Goal: Task Accomplishment & Management: Manage account settings

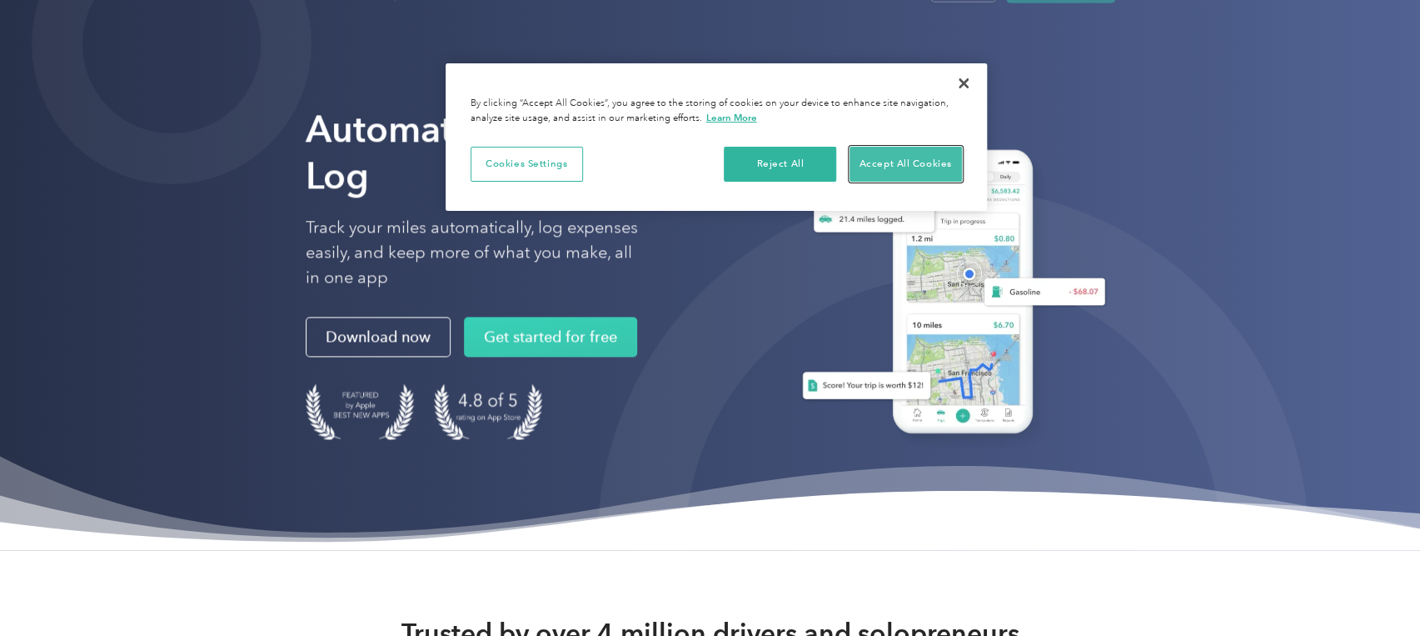
click at [905, 162] on button "Accept All Cookies" at bounding box center [906, 164] width 112 height 35
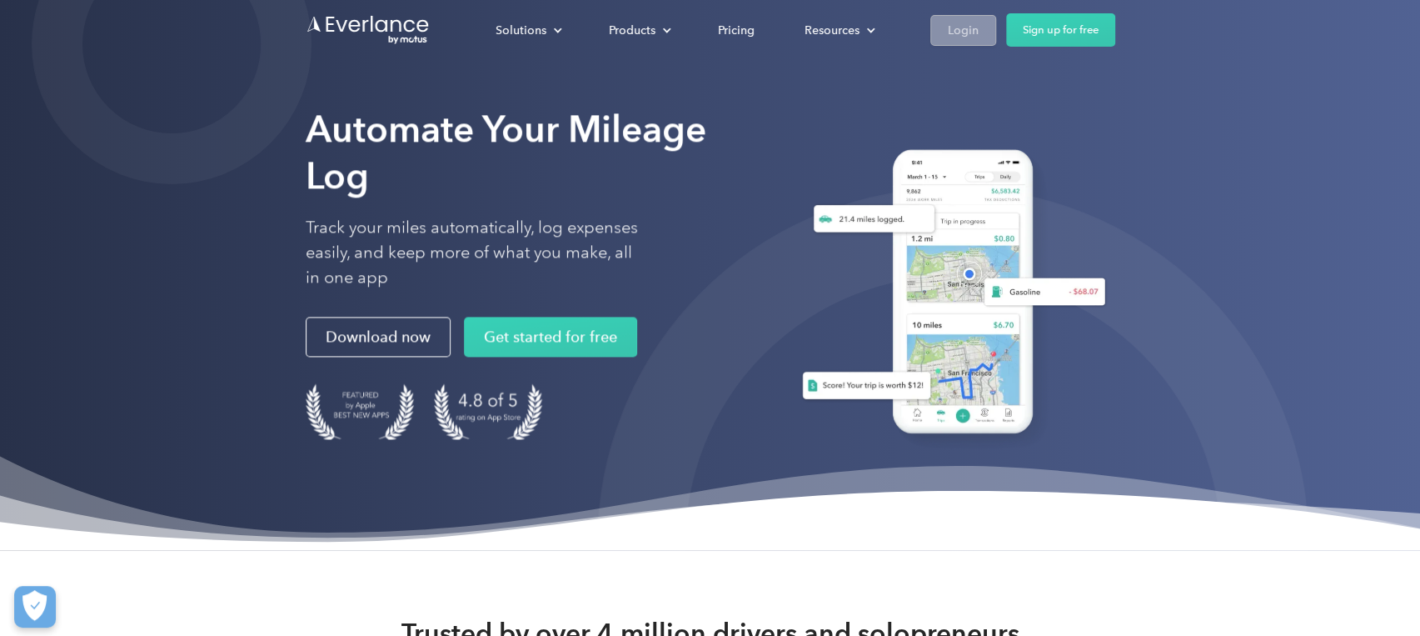
click at [979, 32] on div "Login" at bounding box center [963, 30] width 31 height 21
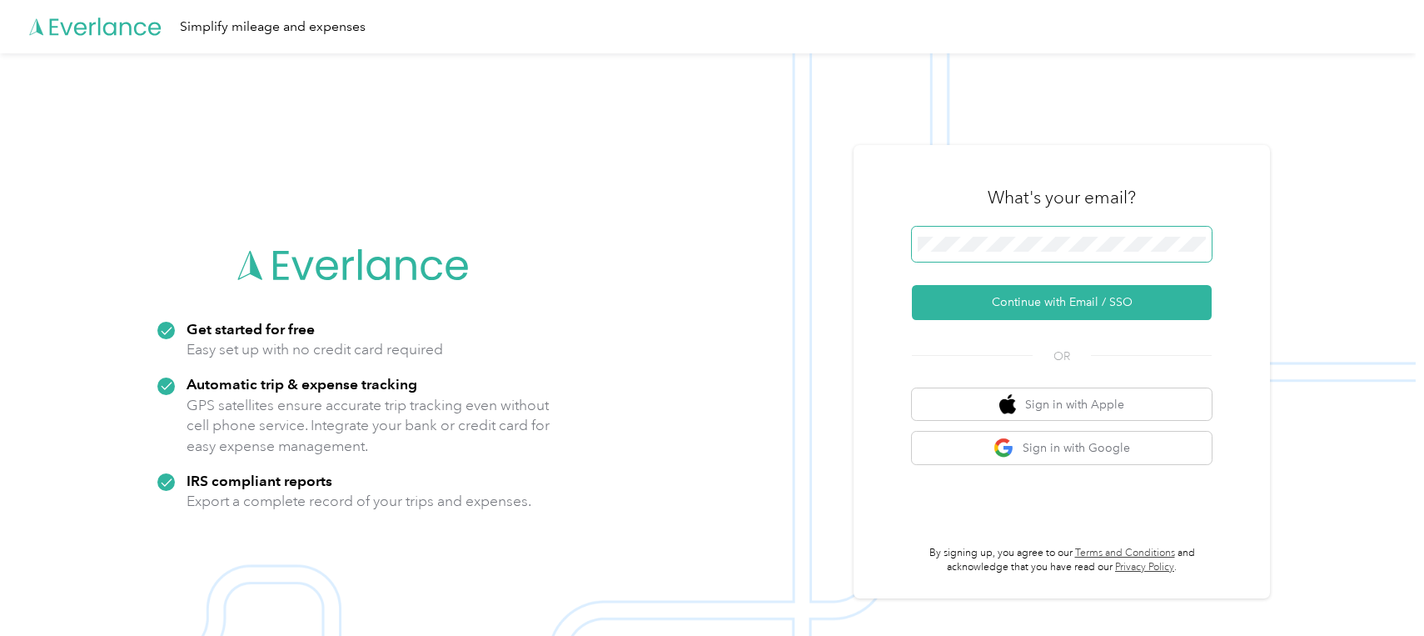
click at [1010, 232] on span at bounding box center [1062, 244] width 300 height 35
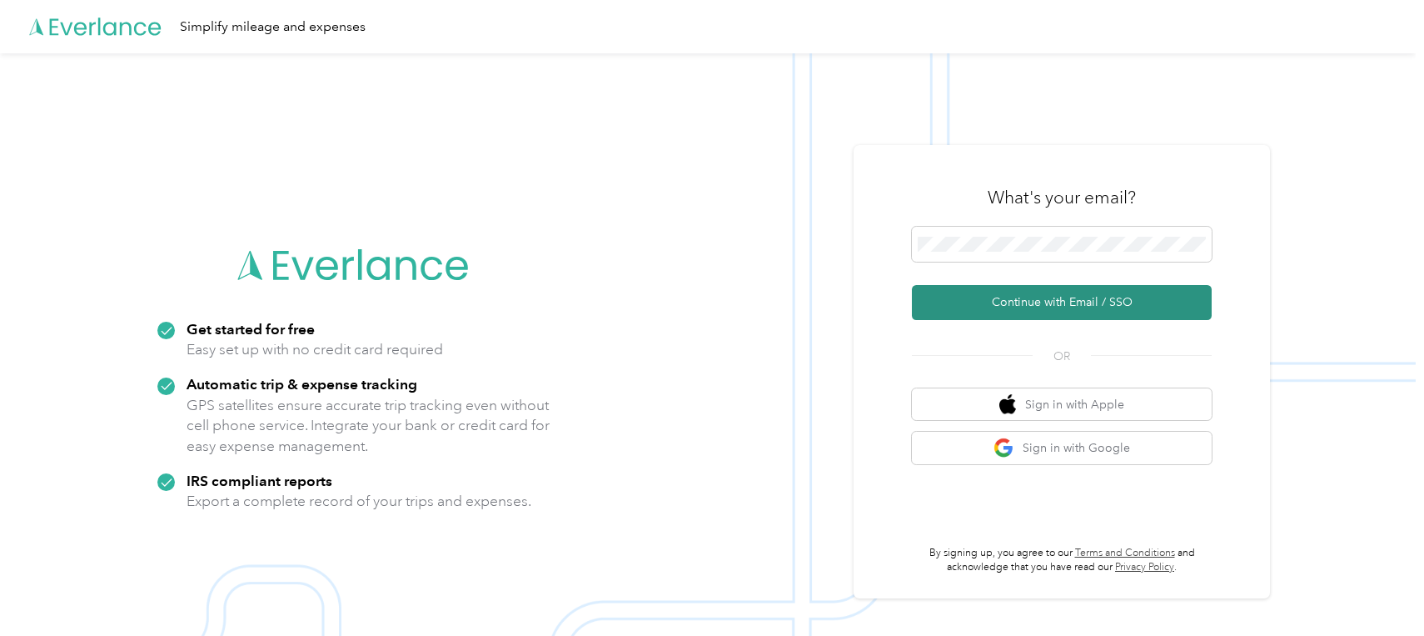
click at [1064, 310] on button "Continue with Email / SSO" at bounding box center [1062, 302] width 300 height 35
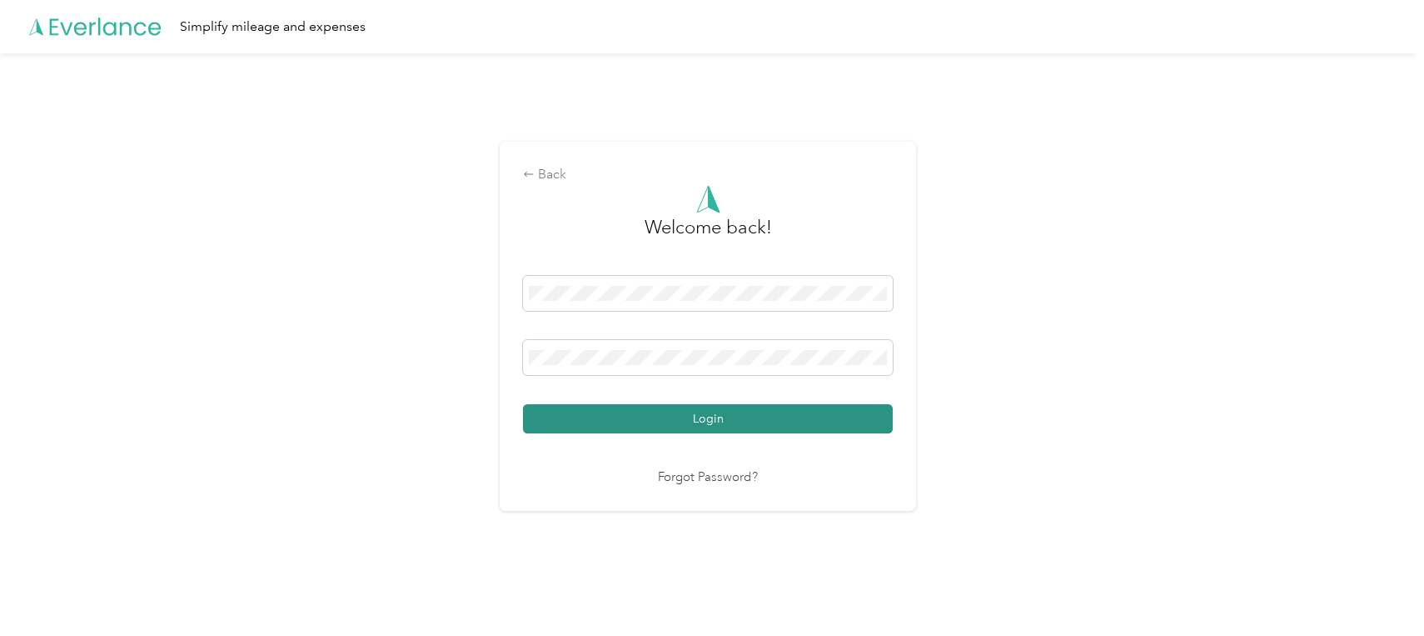
click at [708, 421] on button "Login" at bounding box center [708, 418] width 370 height 29
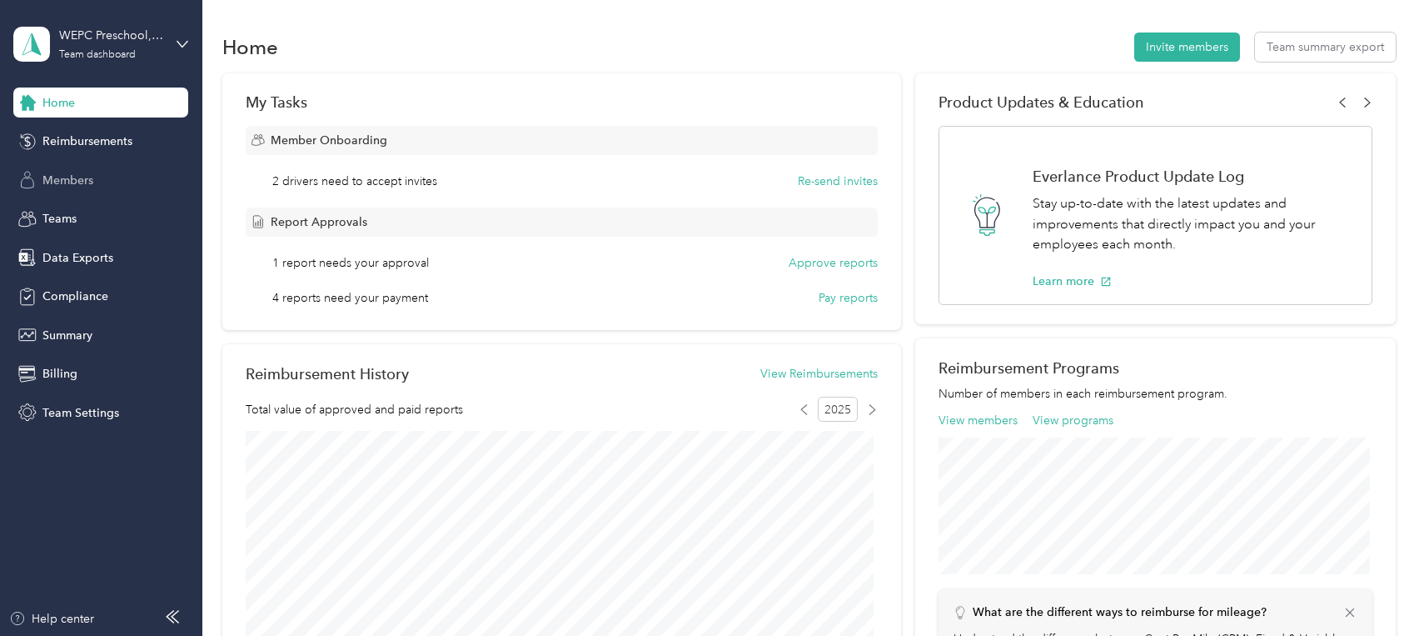
click at [70, 182] on span "Members" at bounding box center [67, 180] width 51 height 17
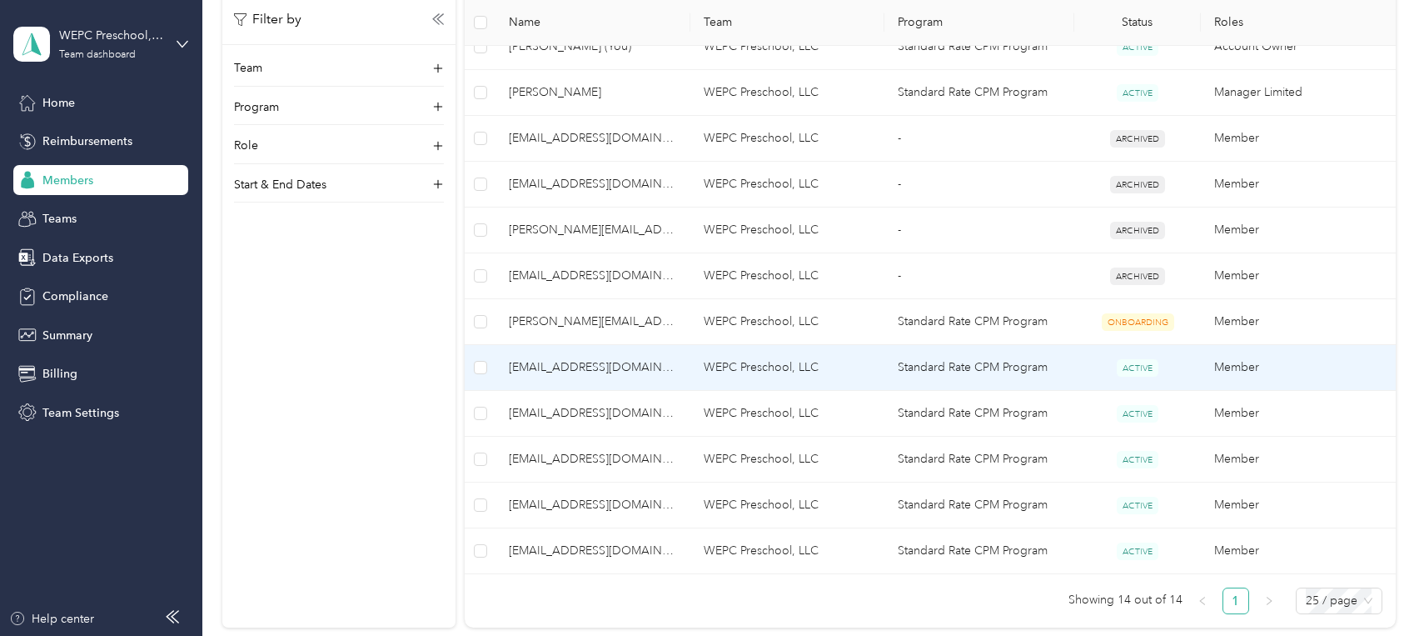
scroll to position [666, 0]
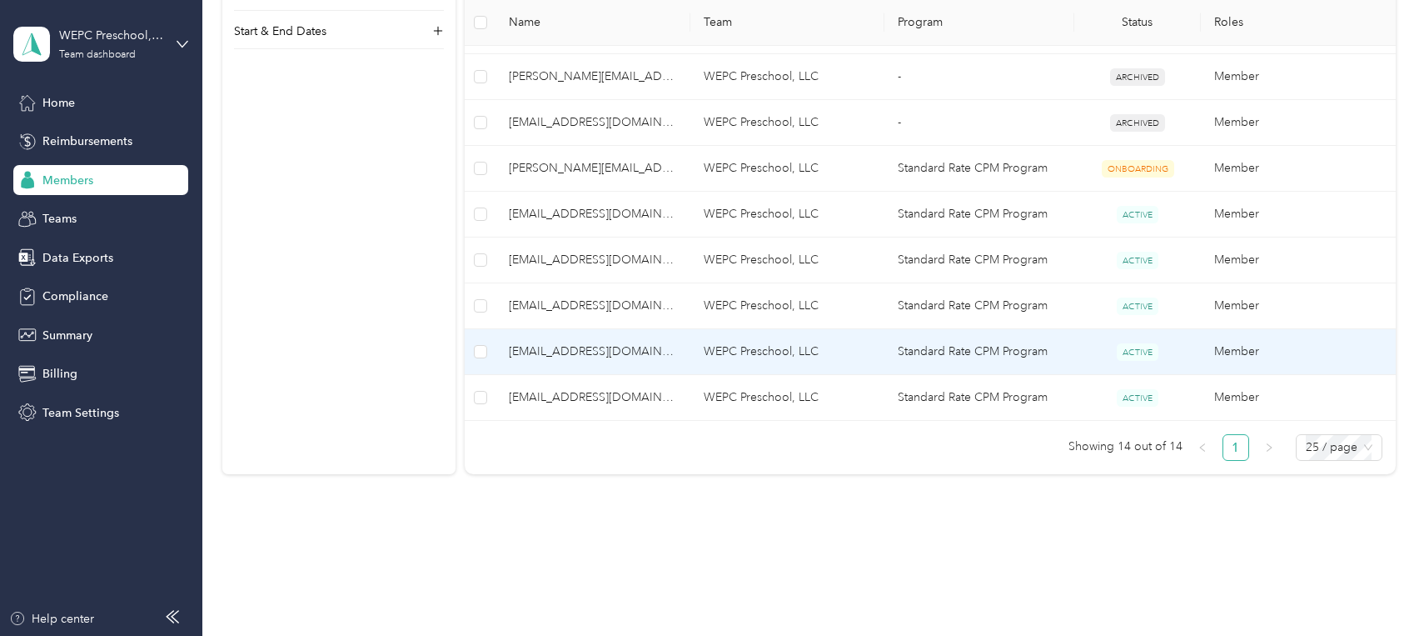
click at [579, 352] on span "[EMAIL_ADDRESS][DOMAIN_NAME]" at bounding box center [593, 351] width 168 height 18
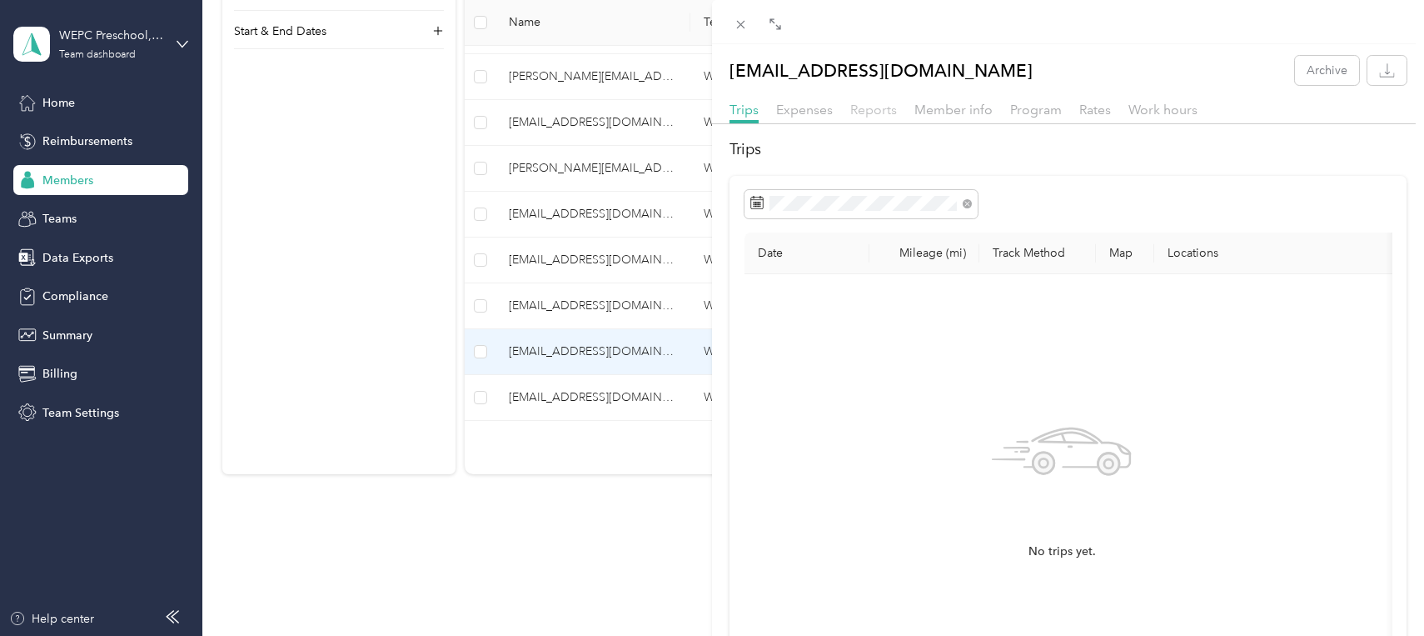
click at [887, 111] on span "Reports" at bounding box center [873, 110] width 47 height 16
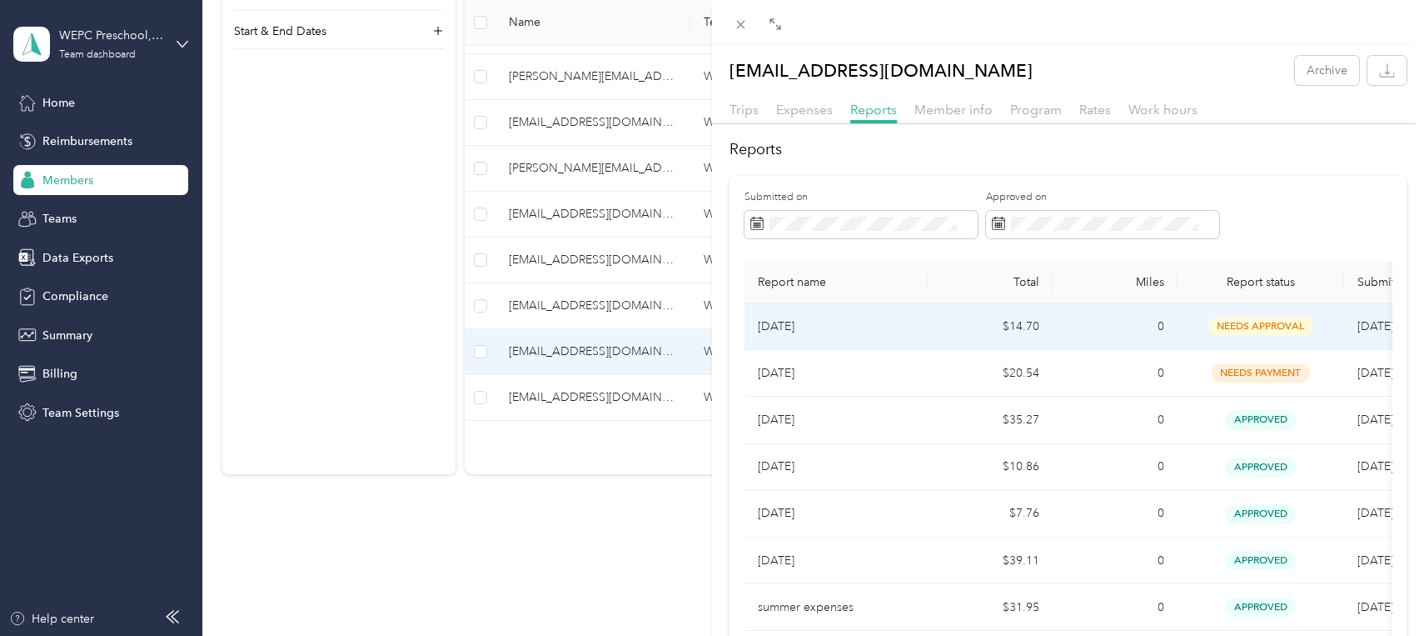
click at [948, 332] on td "$14.70" at bounding box center [990, 326] width 125 height 47
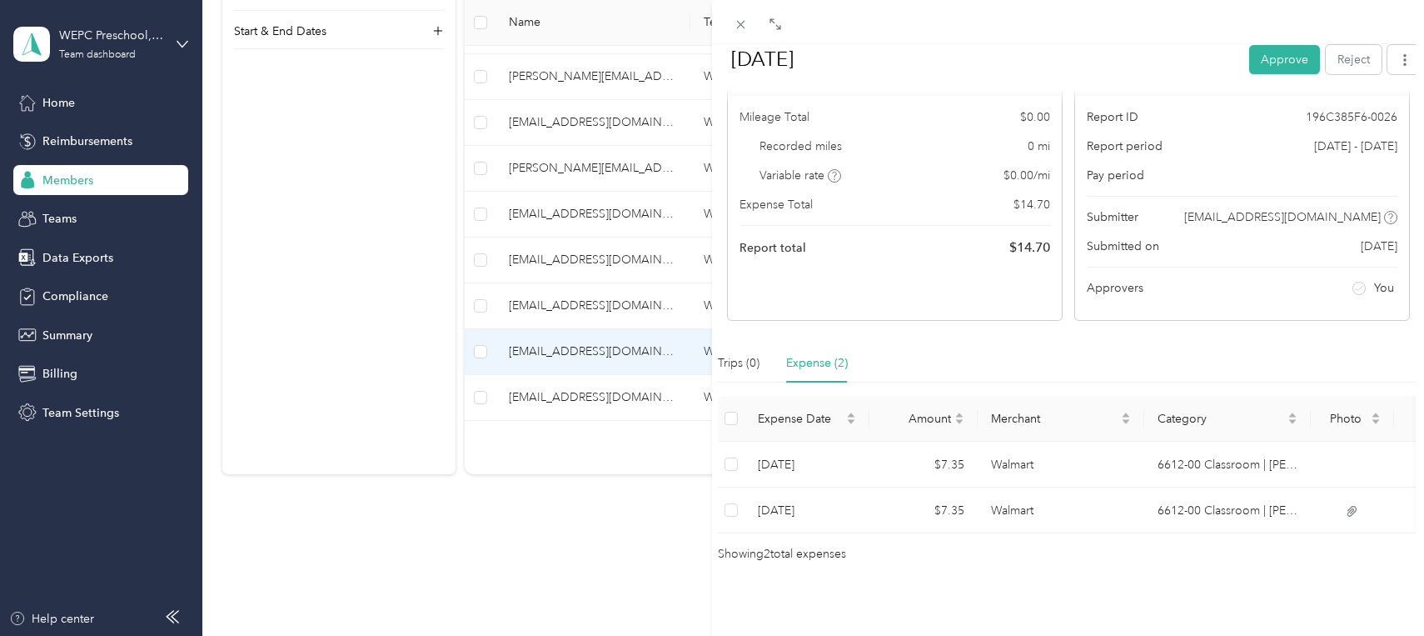
scroll to position [181, 0]
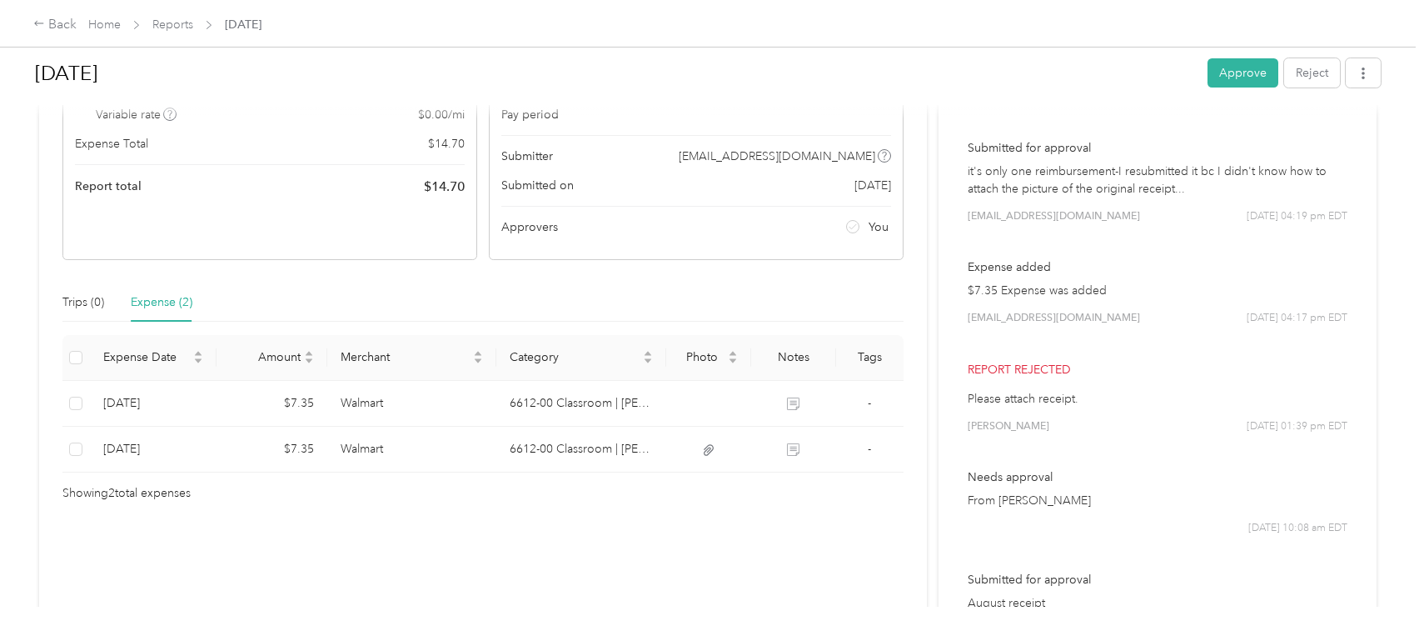
scroll to position [250, 0]
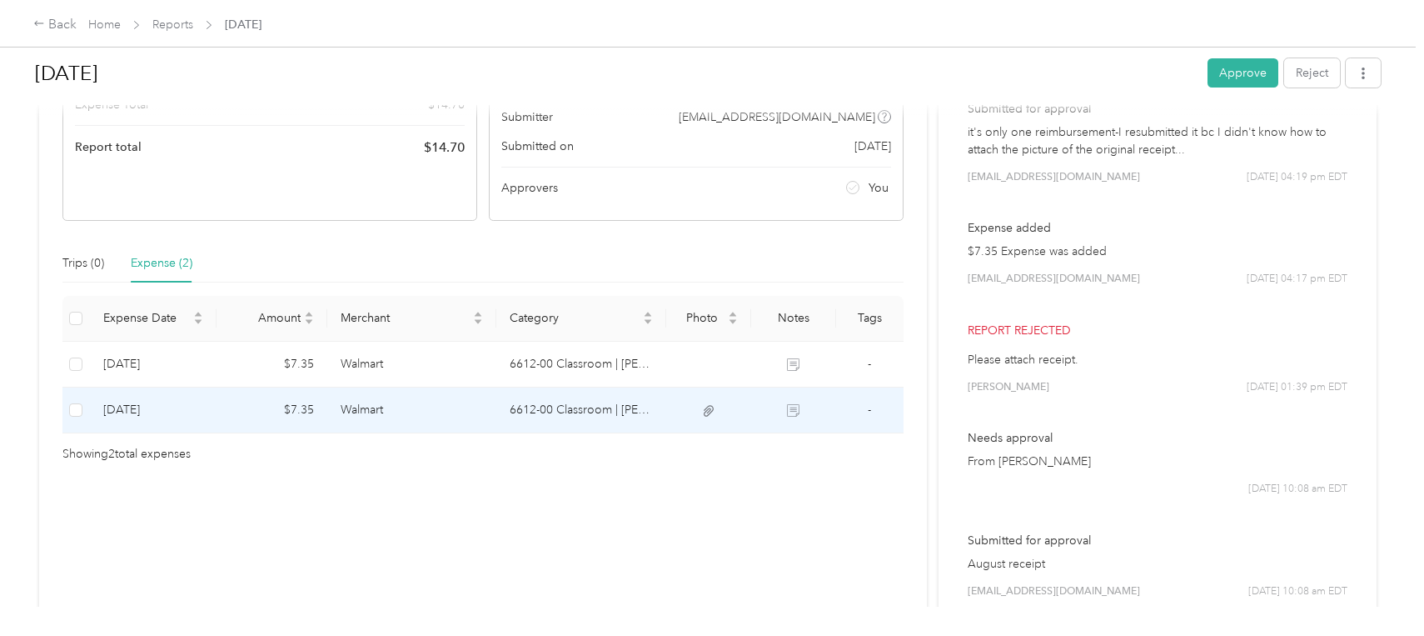
click at [705, 408] on icon at bounding box center [709, 410] width 10 height 11
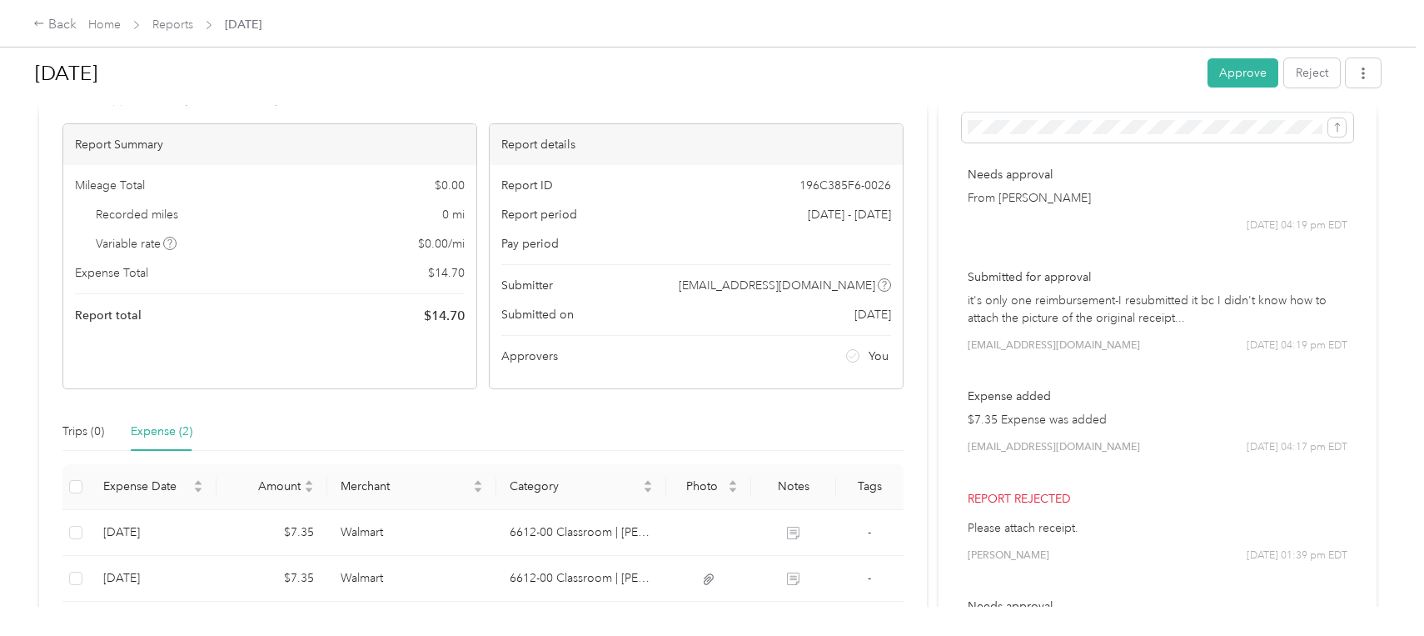
scroll to position [64, 0]
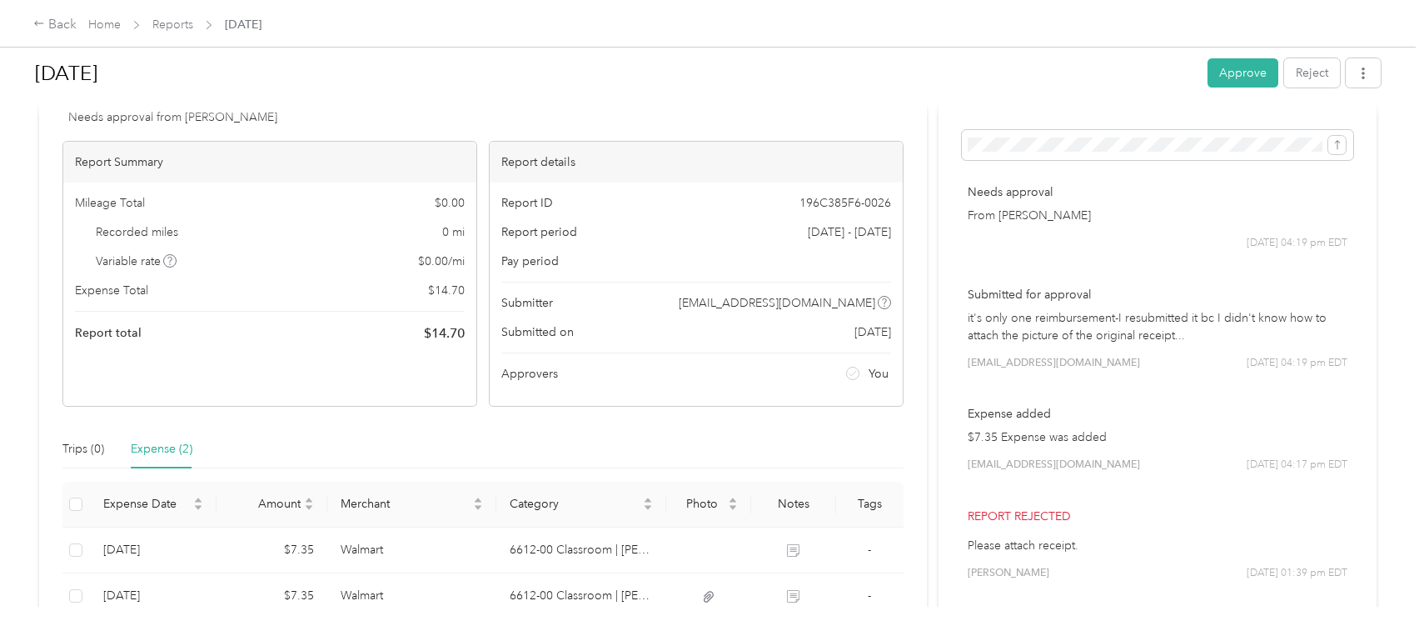
click at [1173, 30] on div "Back Home Reports [DATE]" at bounding box center [712, 23] width 1424 height 47
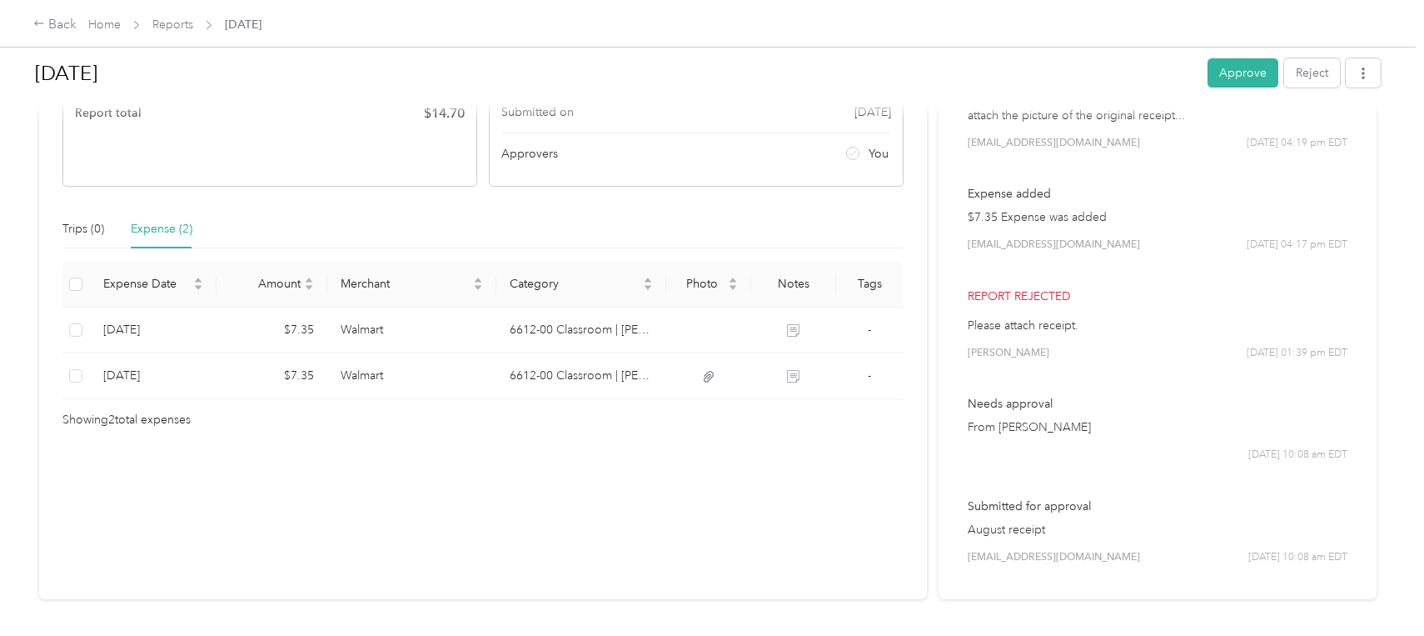
scroll to position [314, 0]
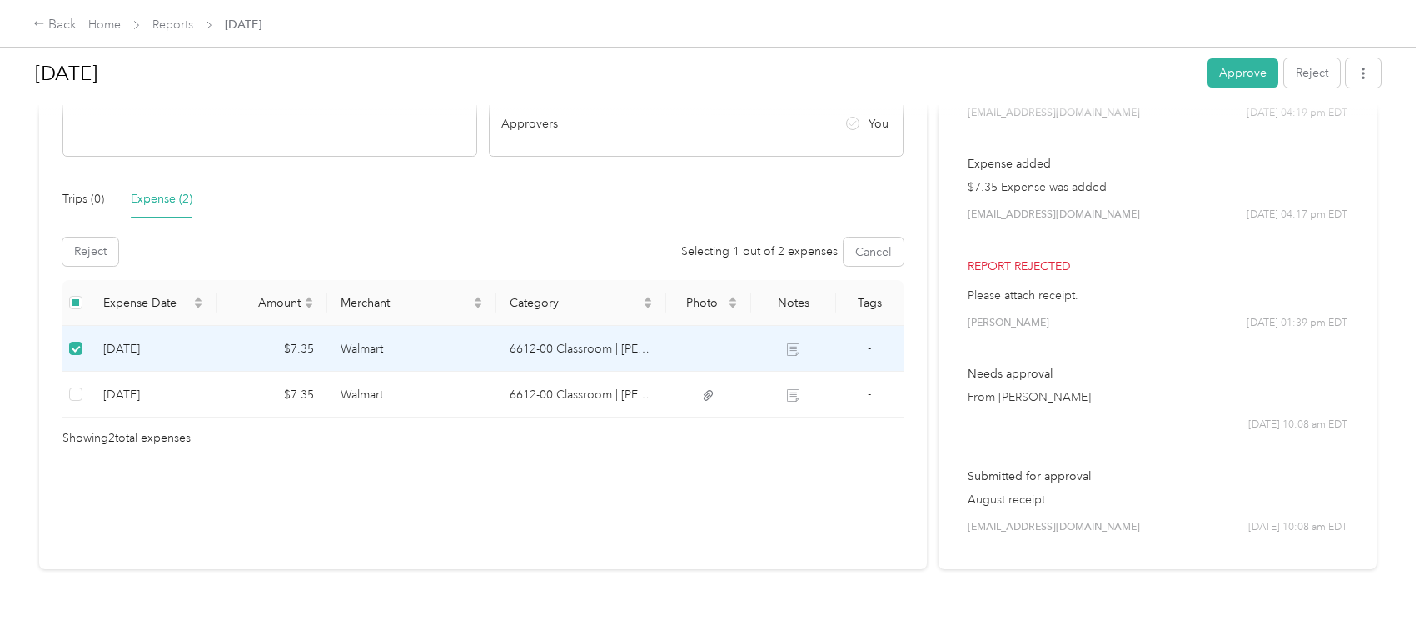
click at [259, 262] on div "Reject Selecting 1 out of 2 expenses Cancel" at bounding box center [482, 251] width 841 height 28
click at [1252, 74] on button "Approve" at bounding box center [1243, 72] width 71 height 29
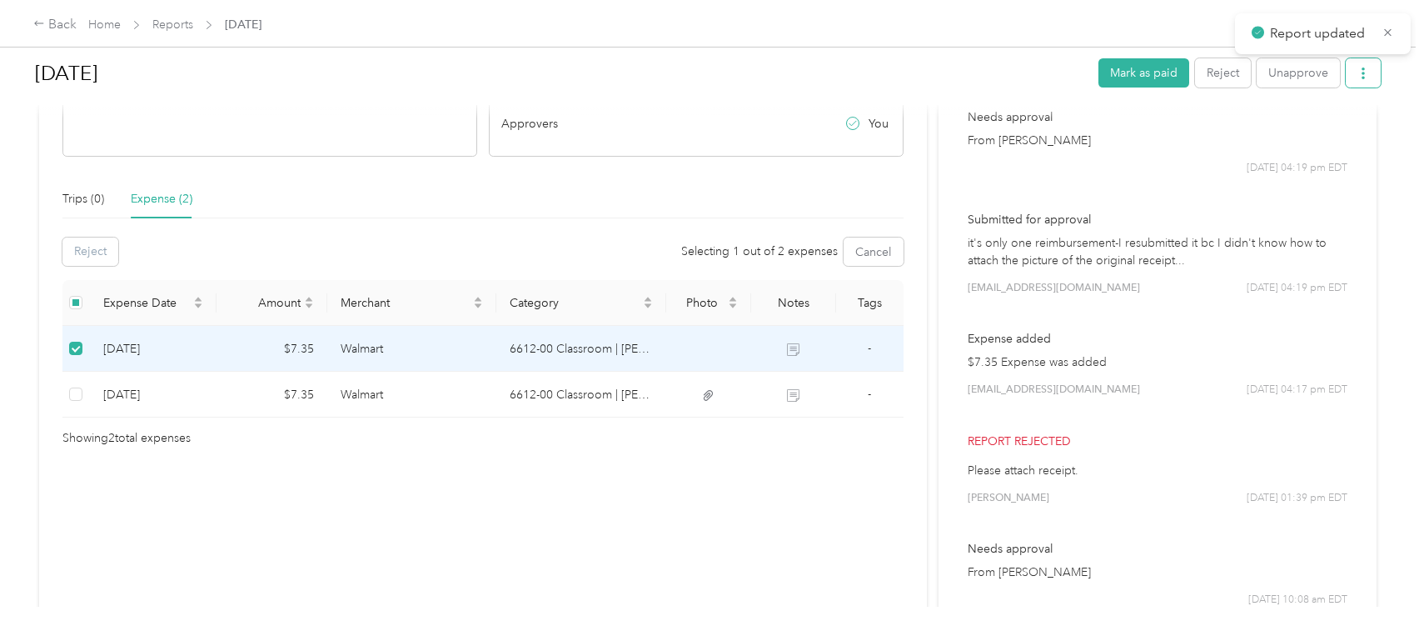
click at [1363, 74] on icon "button" at bounding box center [1364, 73] width 12 height 12
click at [1311, 137] on span "Download" at bounding box center [1311, 134] width 55 height 17
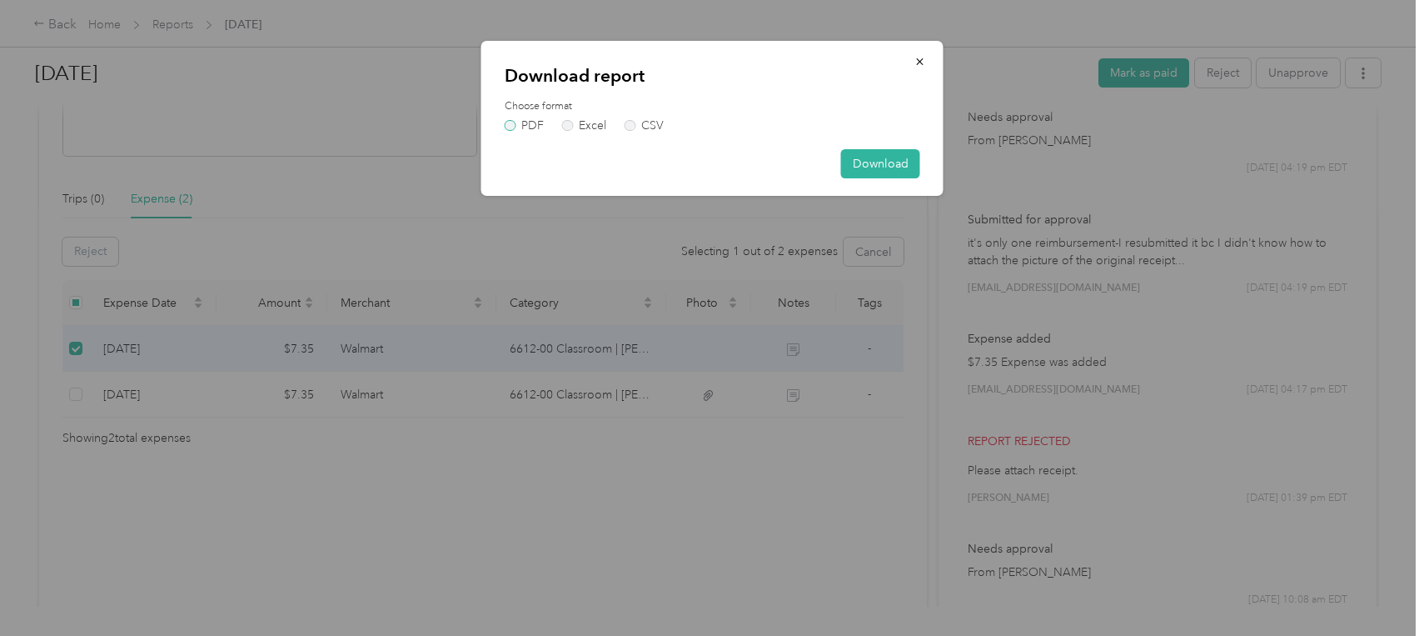
click at [516, 127] on label "PDF" at bounding box center [525, 126] width 40 height 12
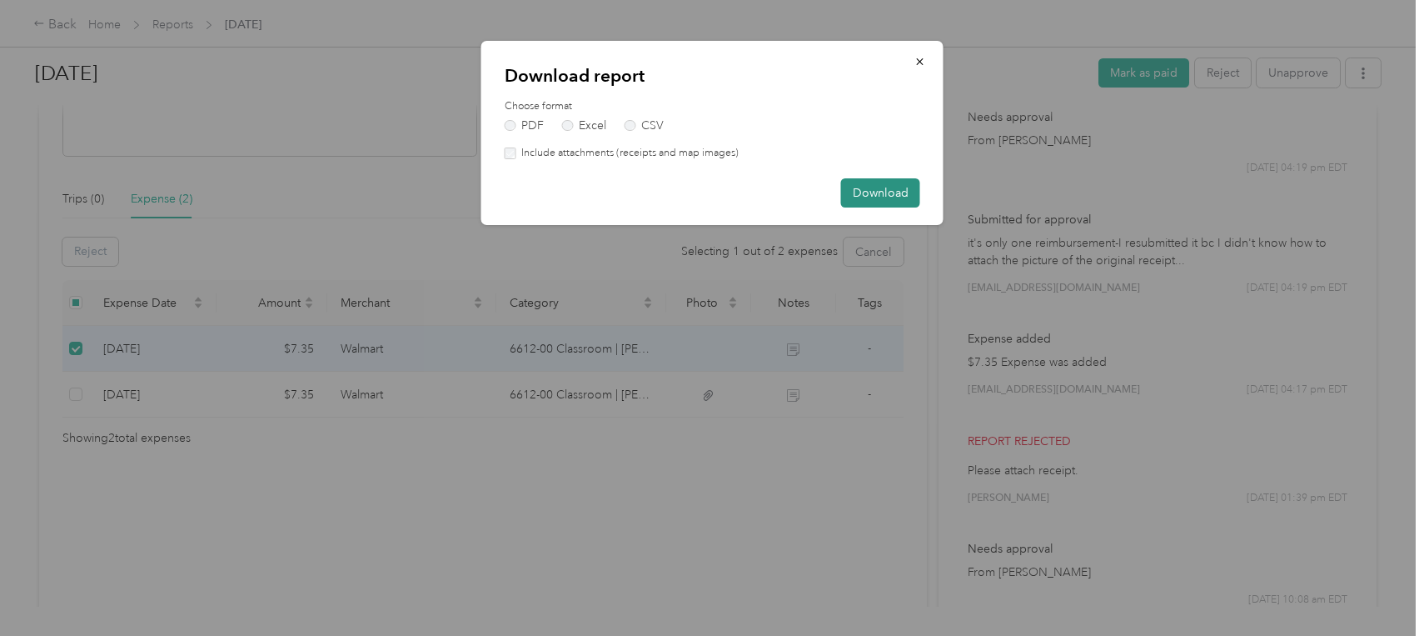
click at [894, 191] on button "Download" at bounding box center [880, 192] width 79 height 29
